Goal: Navigation & Orientation: Find specific page/section

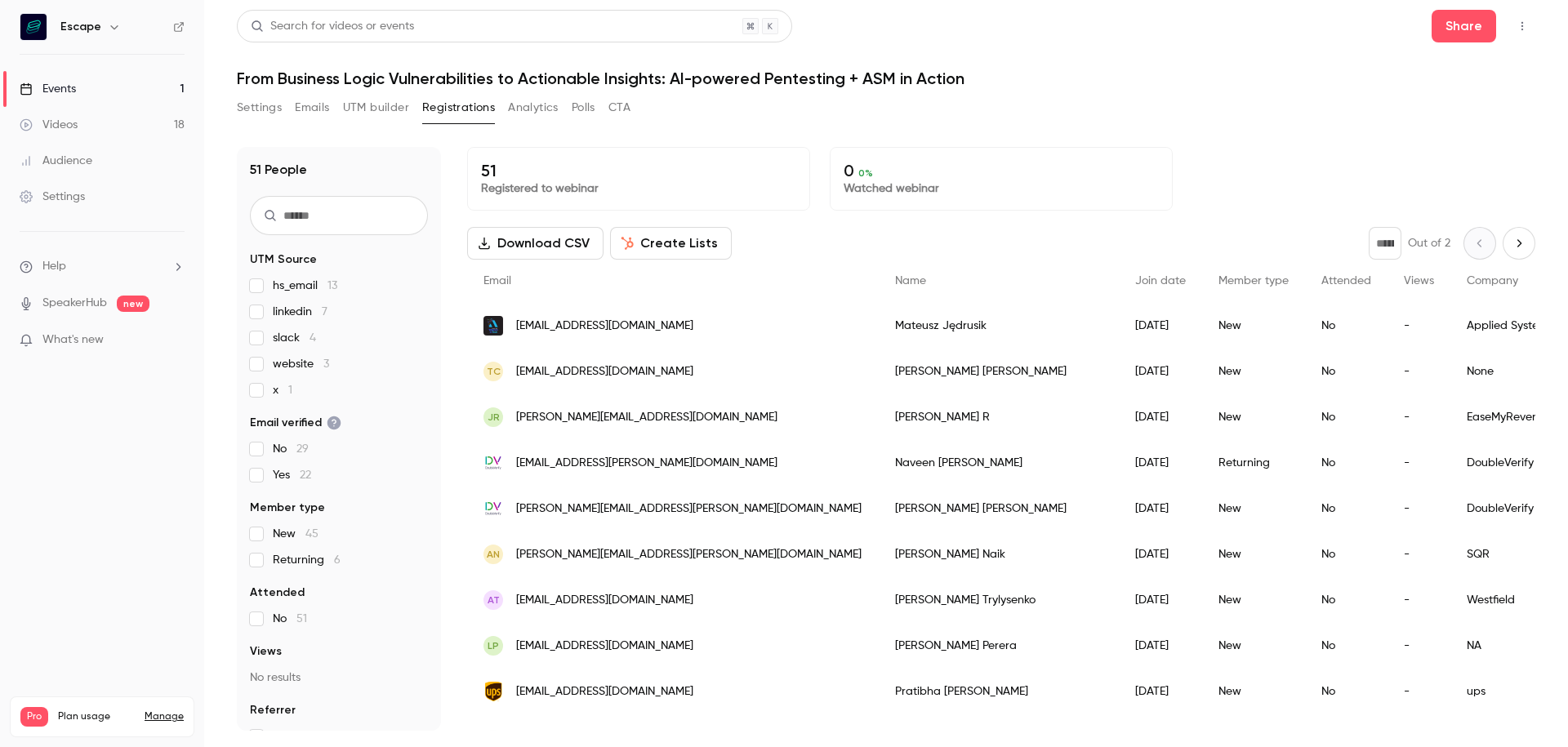
click at [259, 100] on button "Settings" at bounding box center [259, 108] width 45 height 26
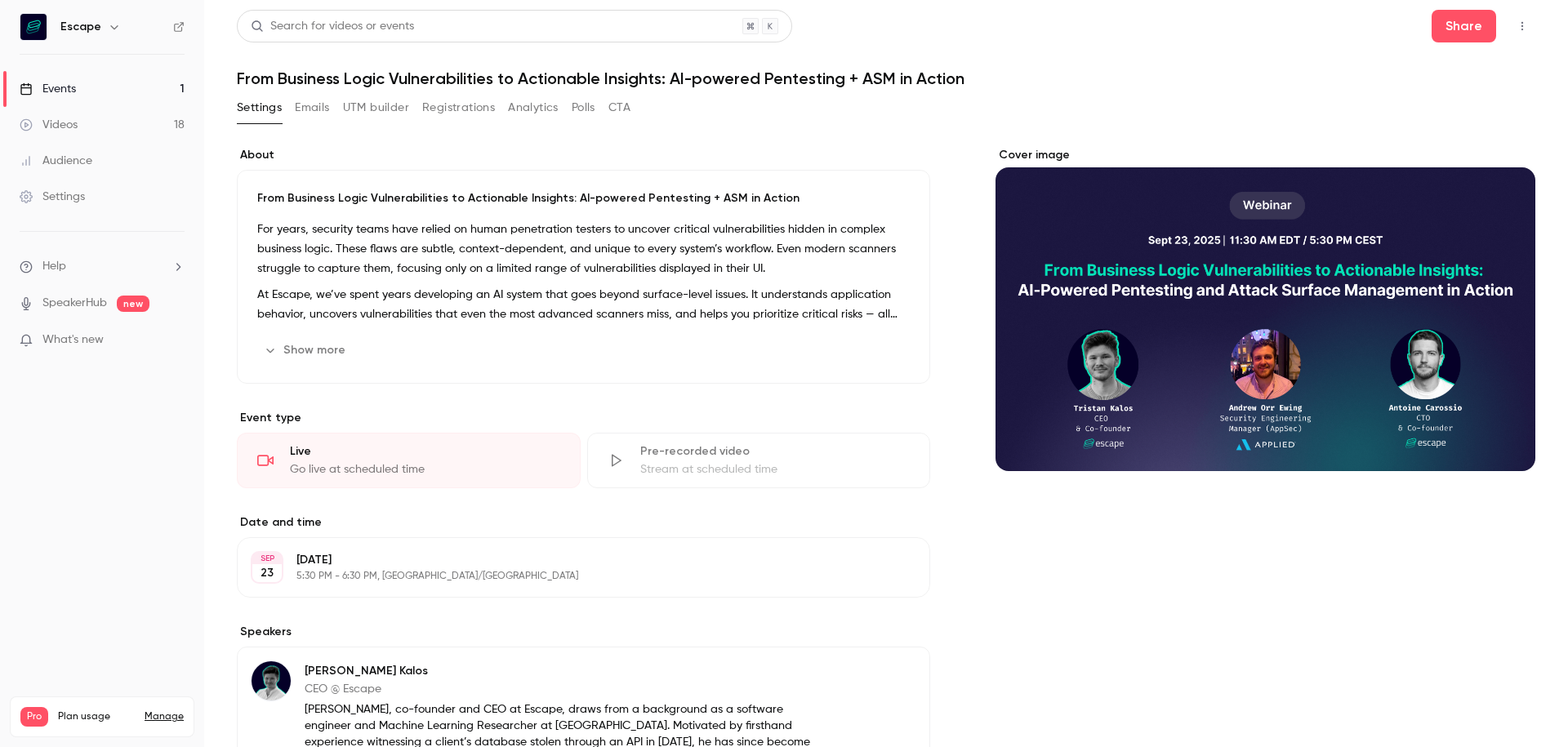
click at [103, 95] on link "Events 1" at bounding box center [102, 89] width 204 height 36
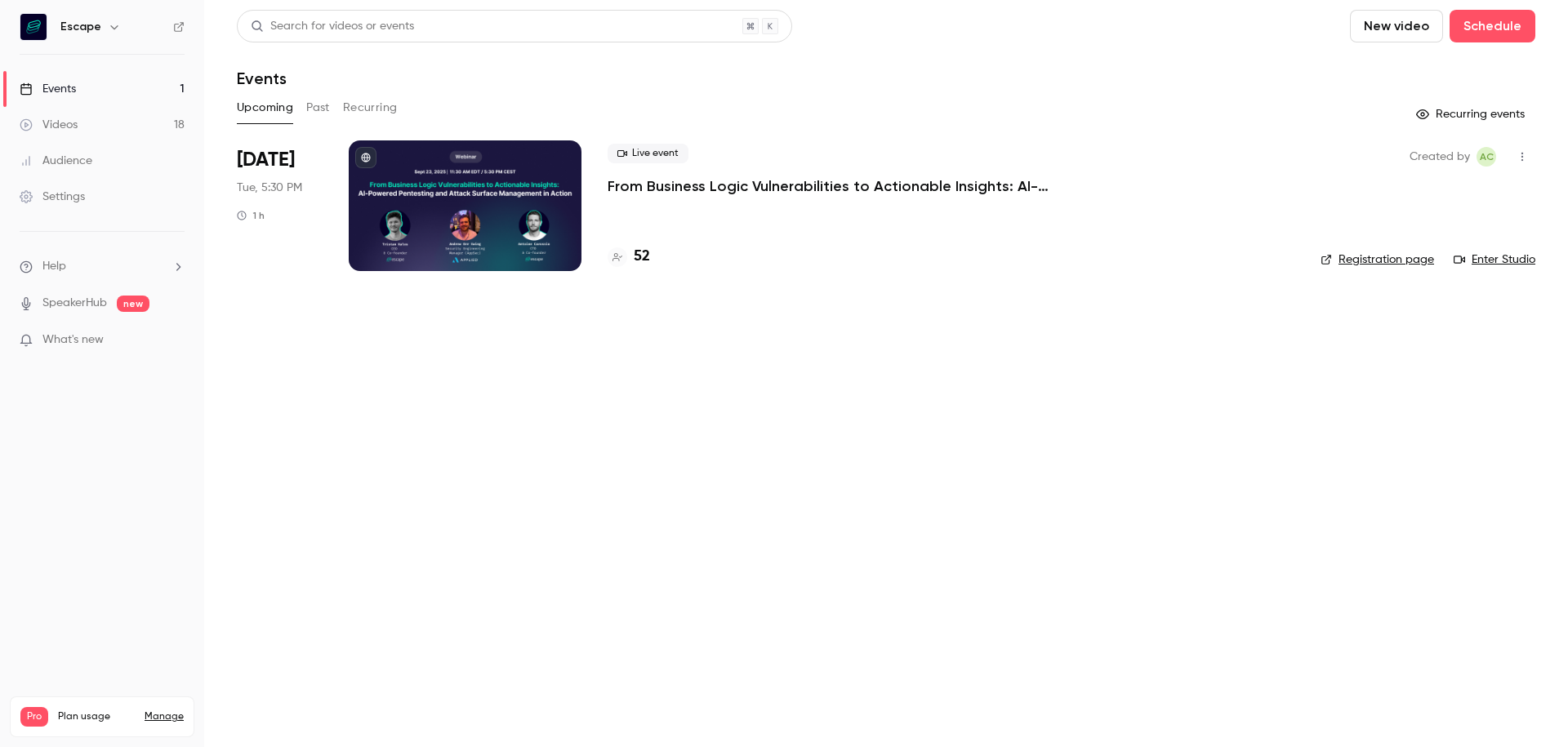
click at [1495, 261] on link "Enter Studio" at bounding box center [1495, 260] width 81 height 16
